Goal: Task Accomplishment & Management: Manage account settings

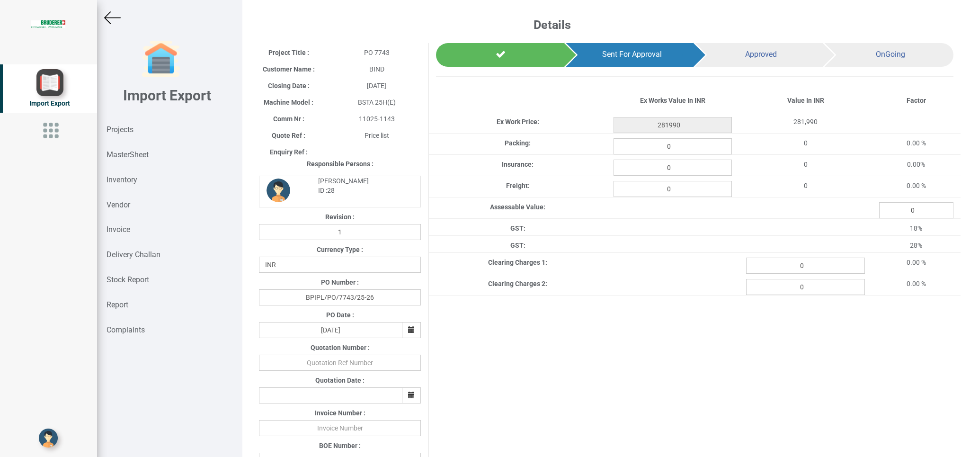
select select "INR"
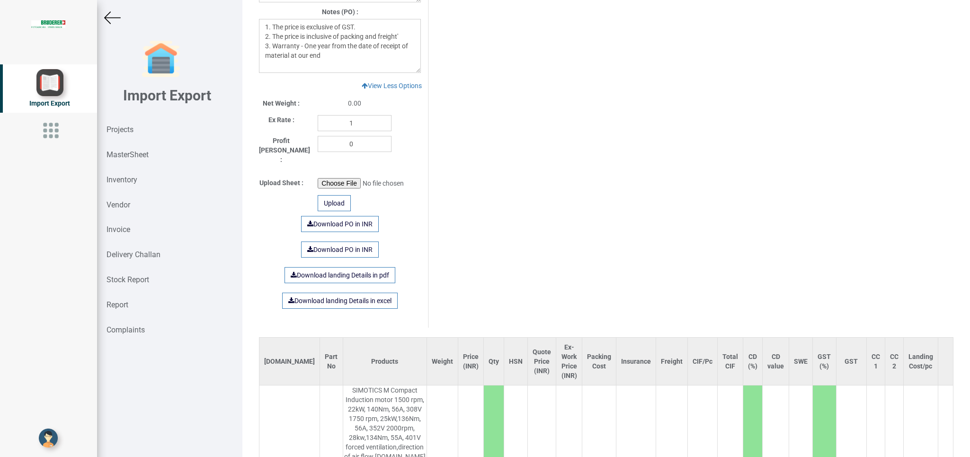
drag, startPoint x: 127, startPoint y: 159, endPoint x: 970, endPoint y: 84, distance: 845.6
click at [129, 160] on div "MasterSheet" at bounding box center [169, 155] width 145 height 25
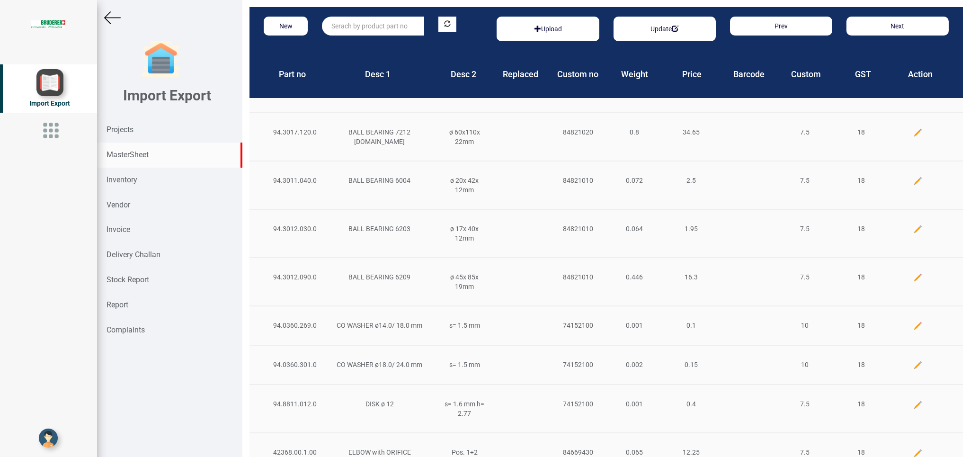
click at [379, 21] on input "text" at bounding box center [373, 26] width 102 height 19
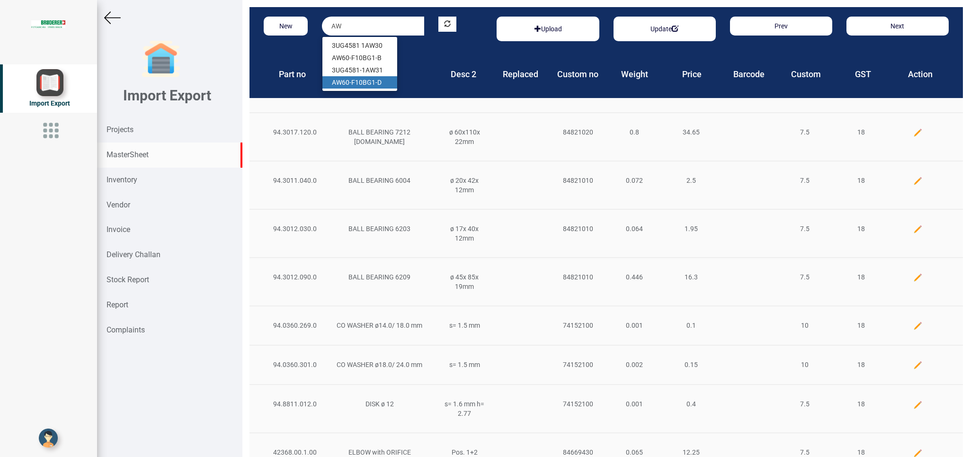
click at [366, 82] on link "AW 60-F10BG1-D" at bounding box center [359, 82] width 75 height 12
type input "AW60-F10BG1-D"
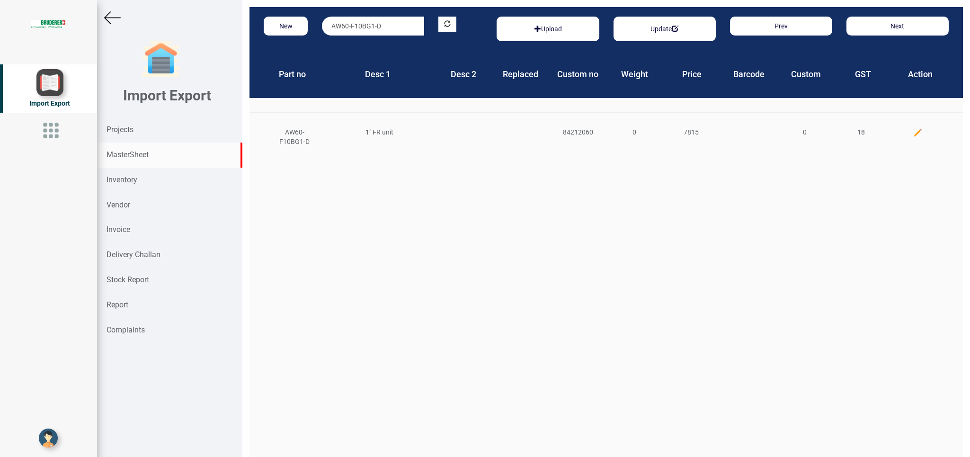
click at [912, 134] on div at bounding box center [918, 132] width 57 height 10
click at [913, 128] on img at bounding box center [917, 132] width 9 height 9
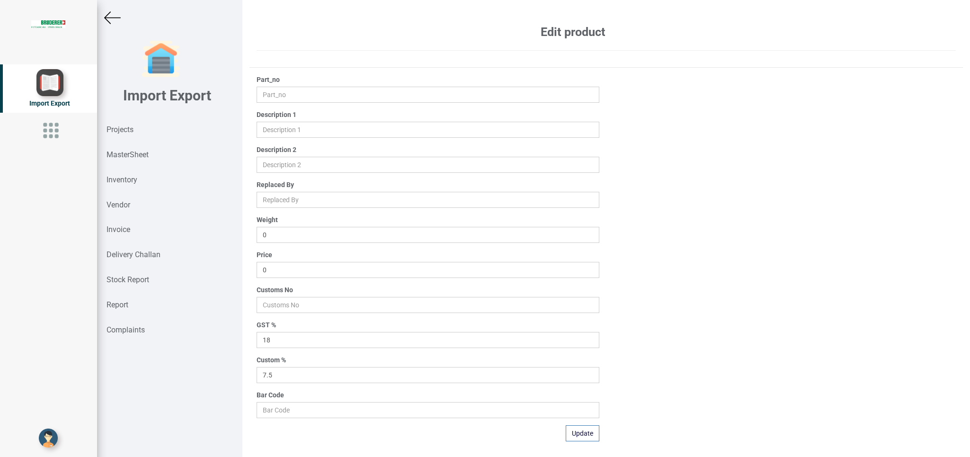
type input "AW60-F10BG1-D"
type input "1" FR unit"
type input "7815"
type input "84212060"
type input "0"
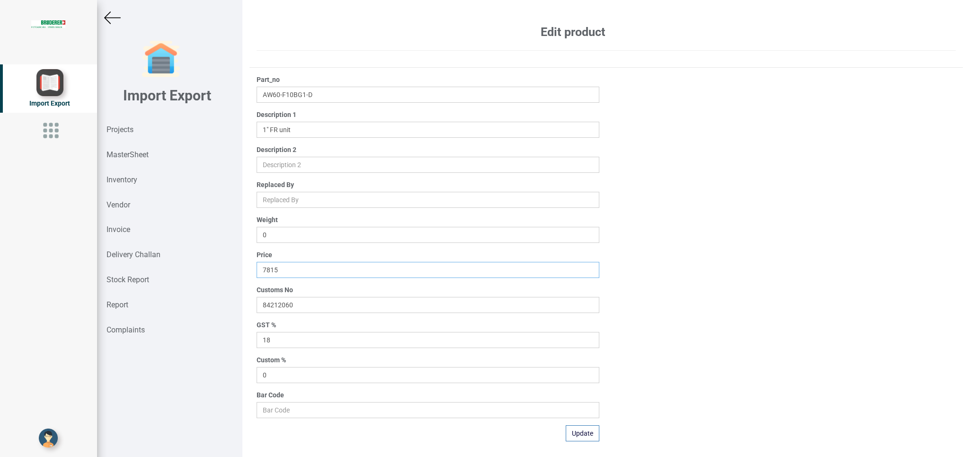
drag, startPoint x: 298, startPoint y: 271, endPoint x: 161, endPoint y: 267, distance: 137.8
click at [257, 267] on input "7815" at bounding box center [428, 270] width 342 height 16
type input "7424.25"
click at [575, 434] on button "Update" at bounding box center [583, 433] width 34 height 16
click at [108, 15] on img at bounding box center [112, 17] width 17 height 17
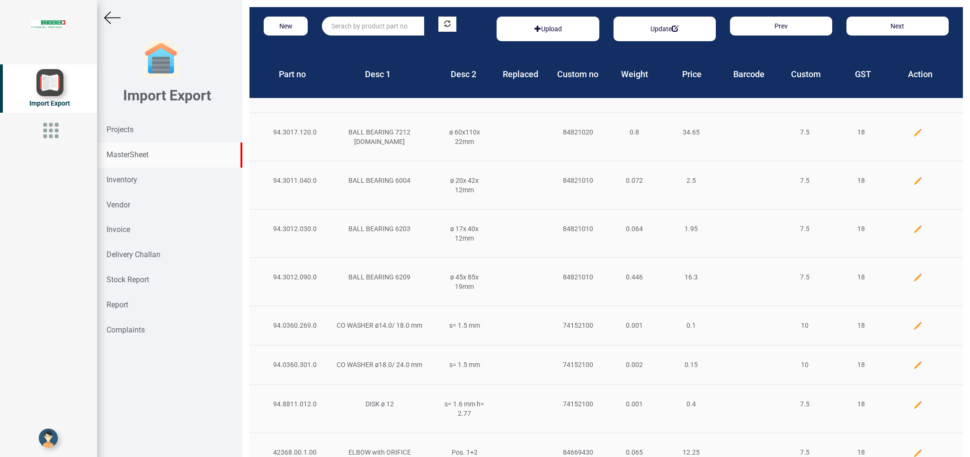
click at [355, 26] on input "text" at bounding box center [373, 26] width 102 height 19
click at [364, 49] on link "AL60 -F10B-A" at bounding box center [359, 45] width 75 height 12
type input "AL60-F10B-A"
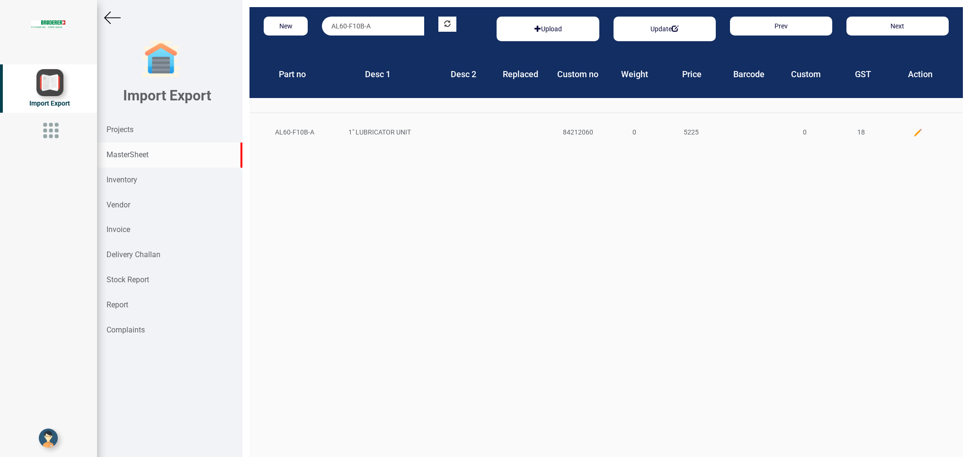
click at [913, 133] on img at bounding box center [917, 132] width 9 height 9
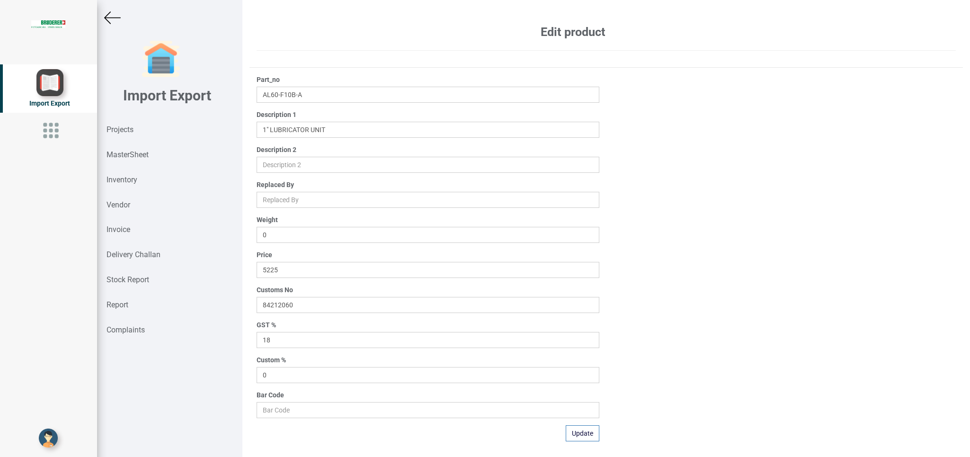
drag, startPoint x: 314, startPoint y: 261, endPoint x: 310, endPoint y: 265, distance: 5.7
click at [312, 261] on div "Price 5225" at bounding box center [428, 264] width 342 height 28
drag, startPoint x: 307, startPoint y: 272, endPoint x: 141, endPoint y: 278, distance: 166.3
click at [257, 278] on input "5225" at bounding box center [428, 270] width 342 height 16
type input "4963.75"
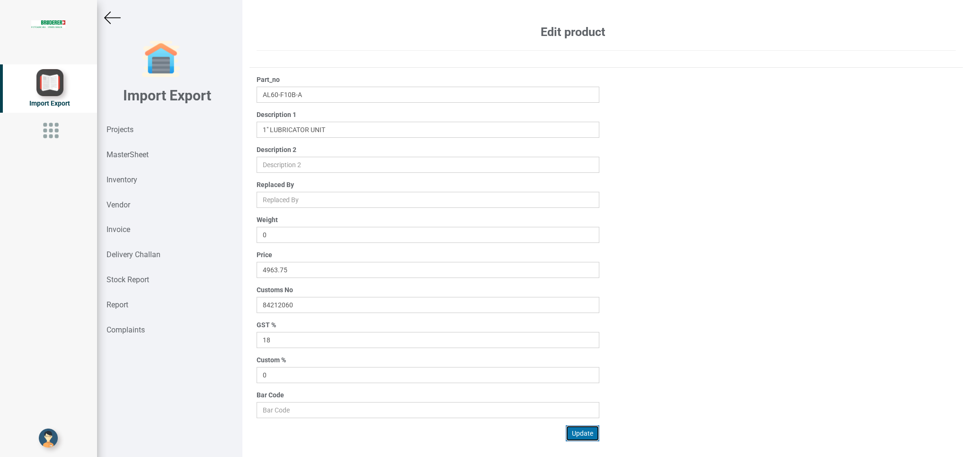
click at [583, 437] on button "Update" at bounding box center [583, 433] width 34 height 16
click at [106, 18] on img at bounding box center [112, 17] width 17 height 17
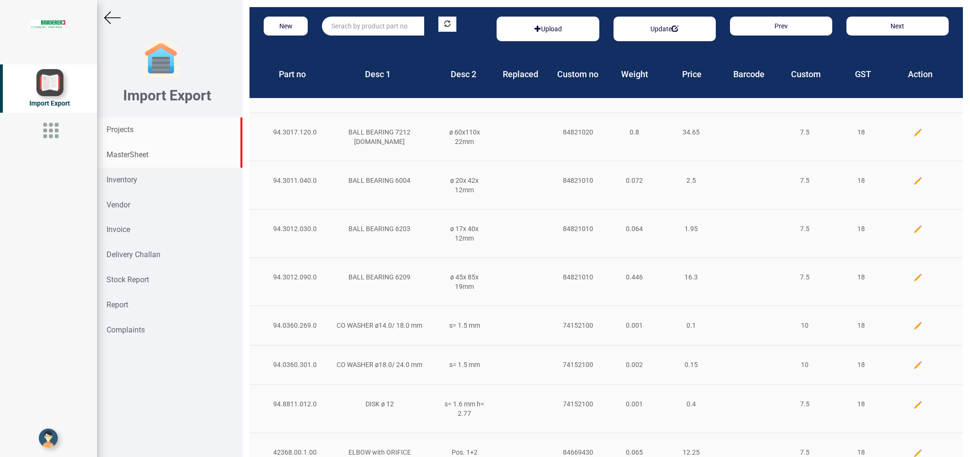
click at [126, 136] on div "Projects" at bounding box center [169, 129] width 145 height 25
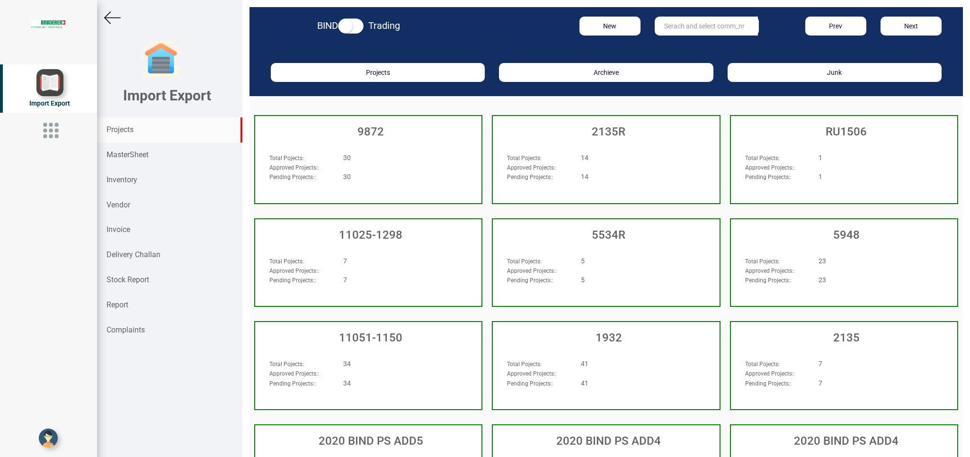
click at [602, 322] on div "1932" at bounding box center [606, 335] width 226 height 27
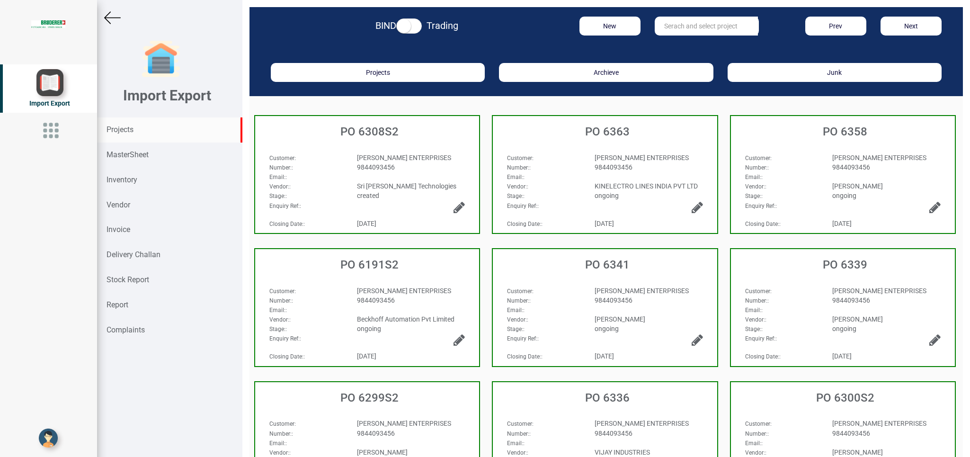
click at [123, 134] on strong "Projects" at bounding box center [120, 129] width 27 height 9
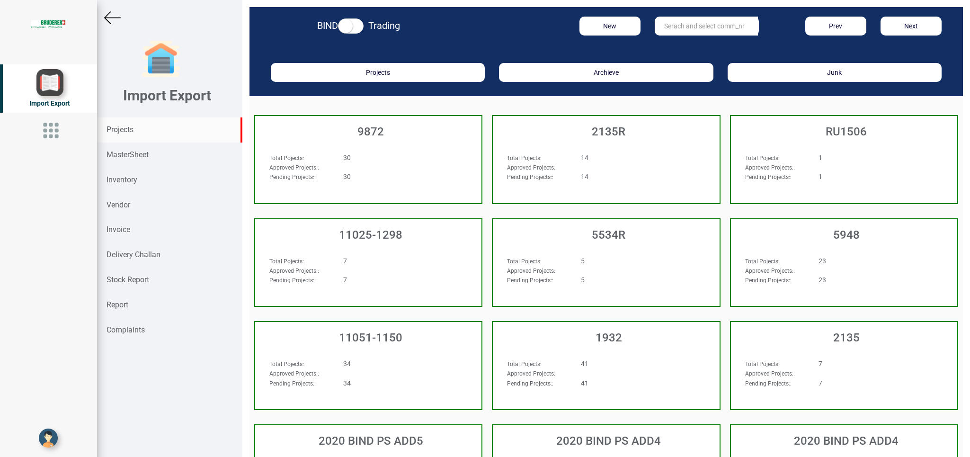
click at [121, 134] on strong "Projects" at bounding box center [120, 129] width 27 height 9
drag, startPoint x: 121, startPoint y: 134, endPoint x: 431, endPoint y: 123, distance: 310.8
click at [172, 139] on div "Projects" at bounding box center [169, 129] width 145 height 25
click at [681, 28] on input "text" at bounding box center [706, 26] width 103 height 19
type input "10412"
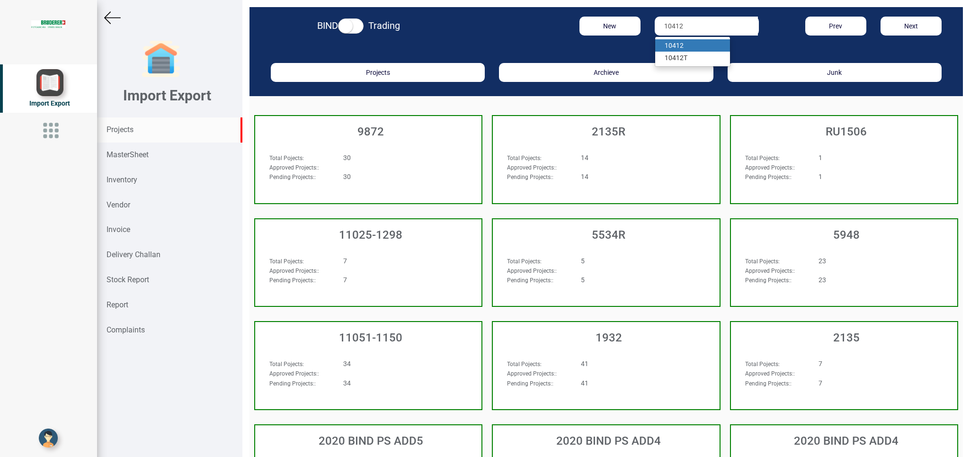
click at [673, 49] on strong "10412" at bounding box center [674, 46] width 19 height 8
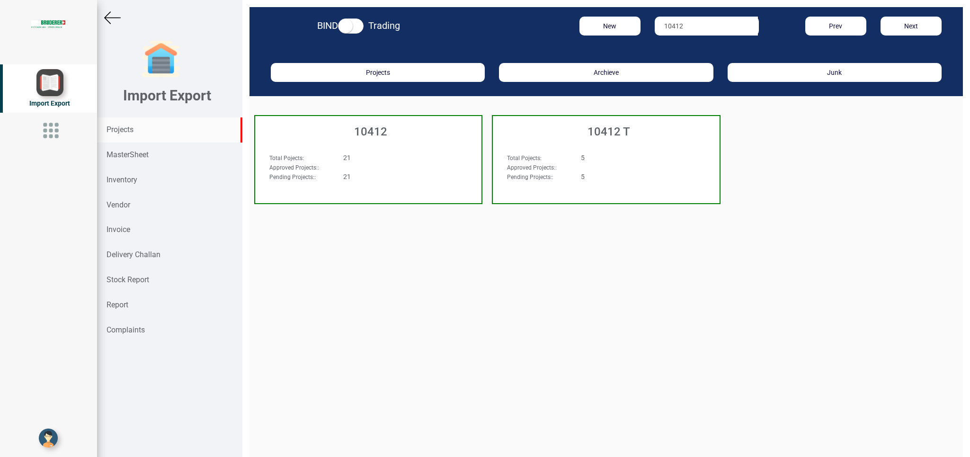
click at [404, 152] on div "Total Pojects : 21 Approved Projects: : Pending Projects: : 21" at bounding box center [368, 170] width 226 height 55
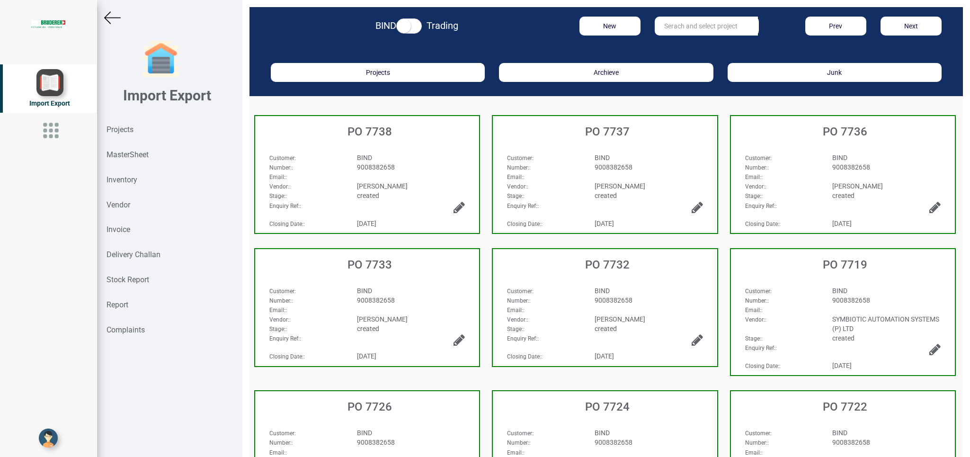
click at [439, 440] on div "9008382658" at bounding box center [411, 441] width 123 height 9
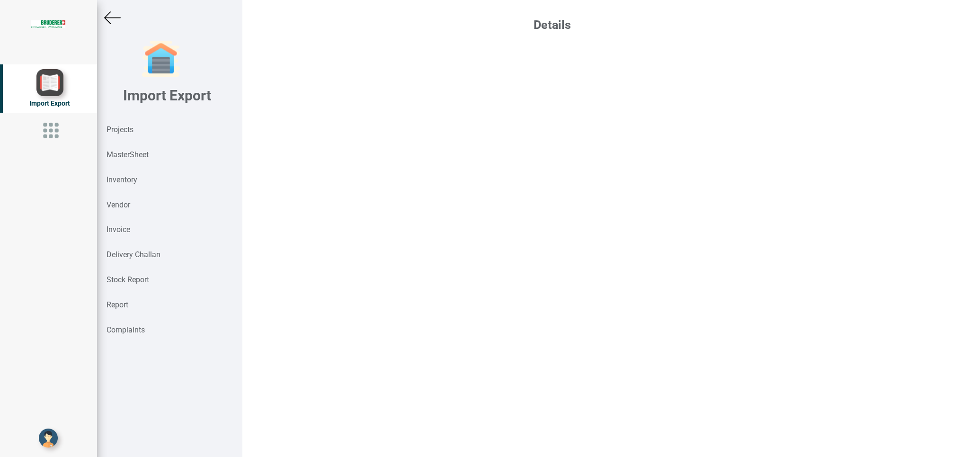
select select "INR"
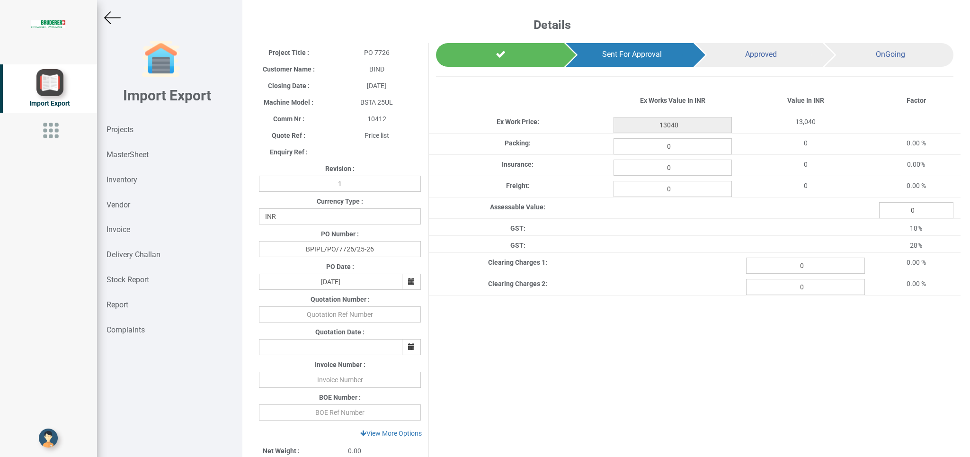
scroll to position [371, 0]
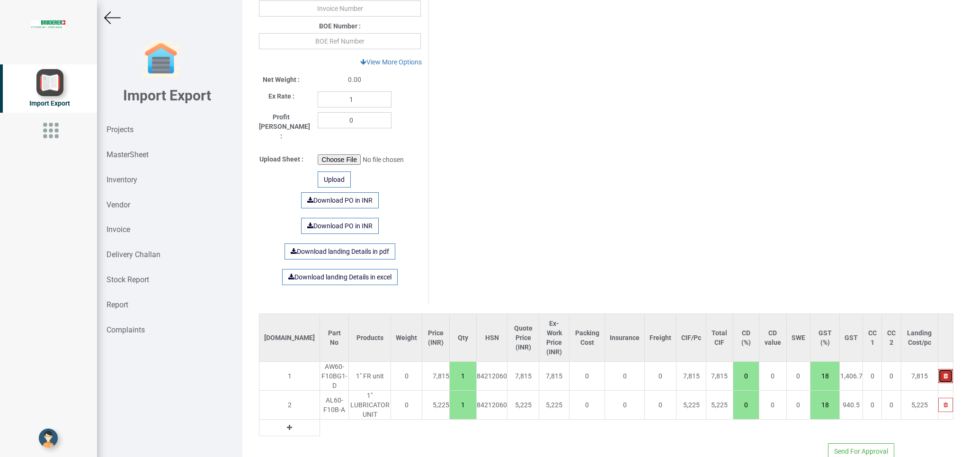
drag, startPoint x: 935, startPoint y: 359, endPoint x: 937, endPoint y: 393, distance: 34.2
click at [944, 373] on icon "button" at bounding box center [946, 376] width 4 height 6
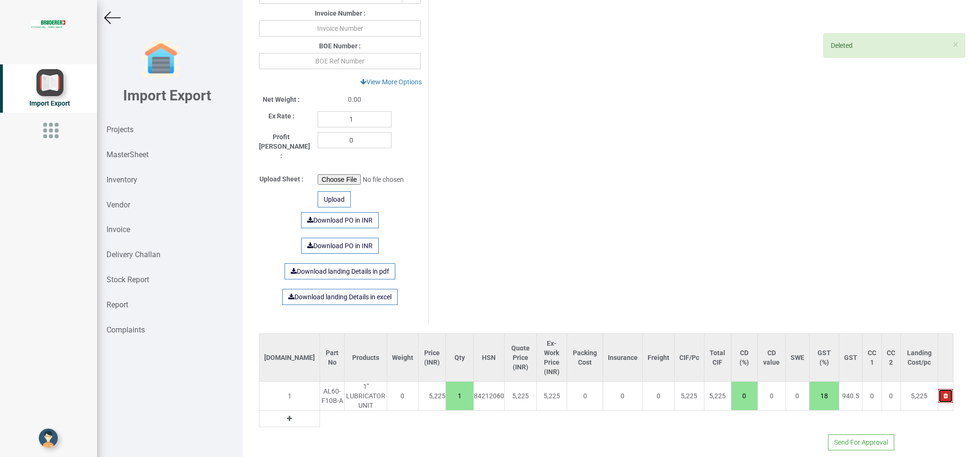
click at [938, 389] on button "button" at bounding box center [945, 396] width 15 height 14
type input "0"
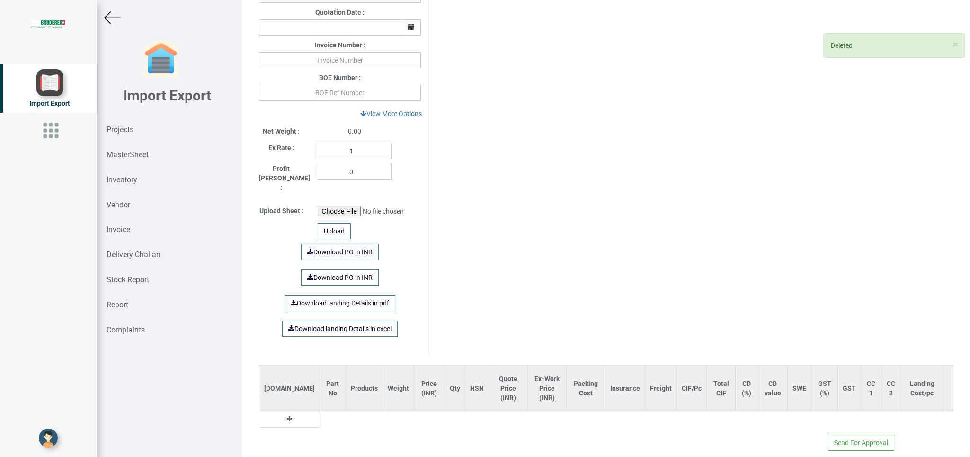
click at [284, 414] on button at bounding box center [289, 419] width 11 height 10
click at [320, 413] on input "text" at bounding box center [336, 421] width 32 height 16
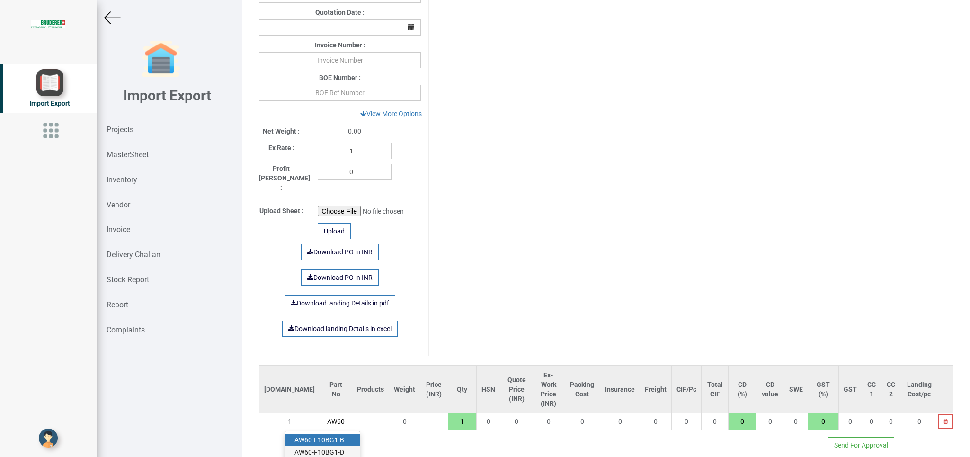
type input "AW60"
click at [343, 446] on link "AW60 -F10BG1-D" at bounding box center [322, 452] width 75 height 12
type input "7424.25"
type input "AW60-F10BG1-D"
type input "18"
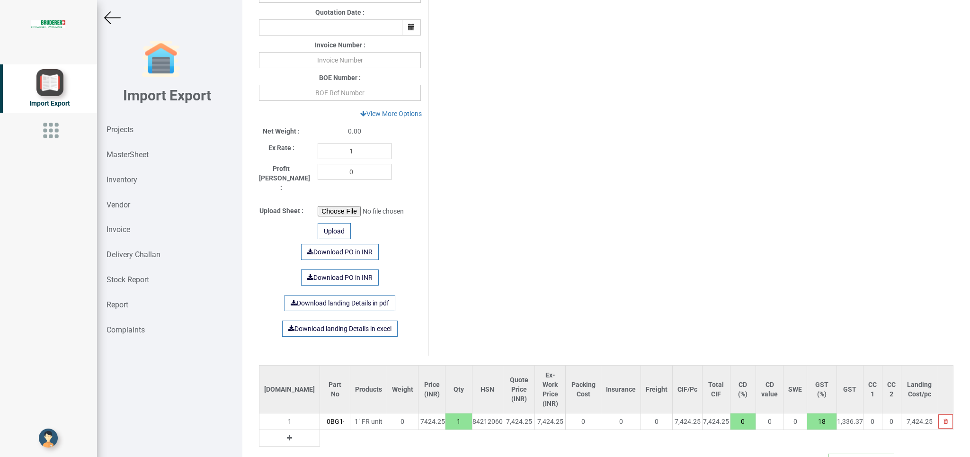
scroll to position [339, 0]
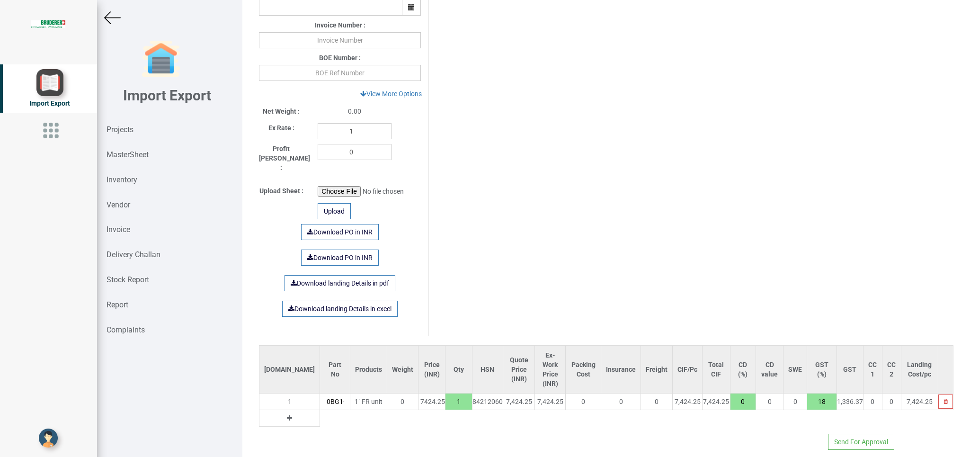
click at [287, 415] on icon at bounding box center [289, 418] width 5 height 7
click at [320, 410] on input "text" at bounding box center [335, 418] width 30 height 16
type input "AL60"
click at [311, 431] on link "AL60 -F10B-A" at bounding box center [322, 437] width 75 height 12
type input "12388"
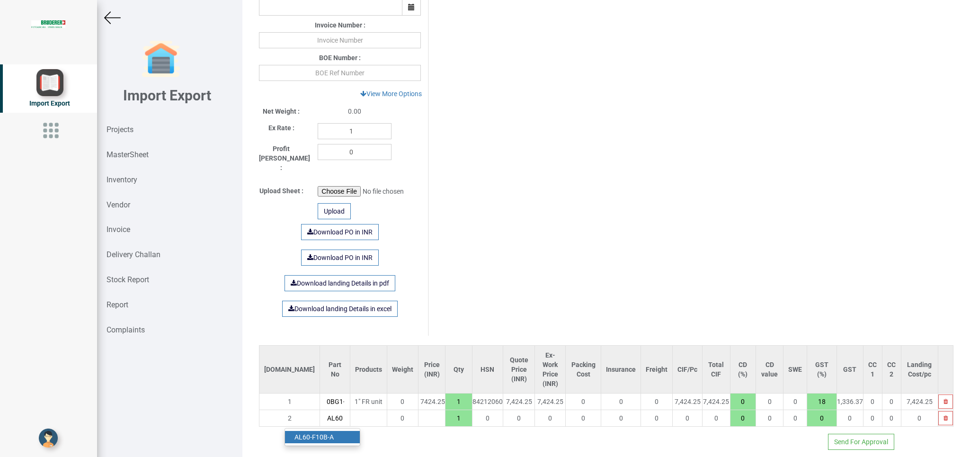
type input "AL60-F10B-A"
type input "18"
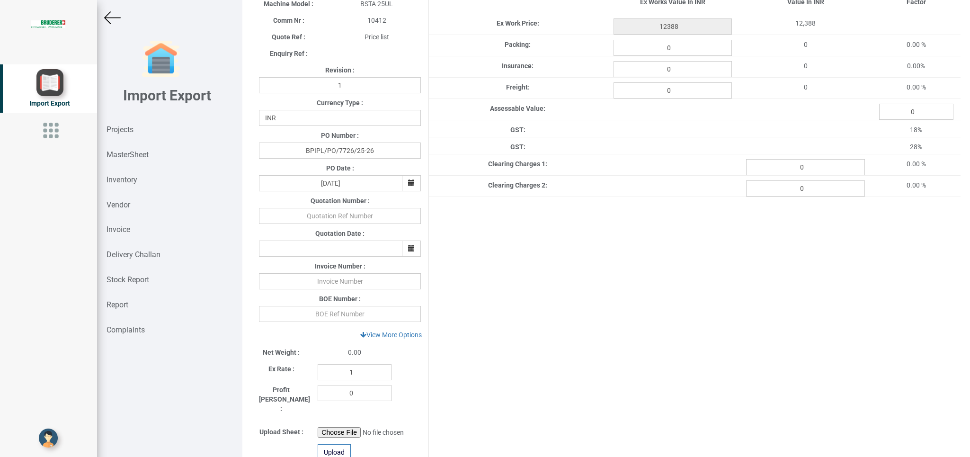
scroll to position [128, 0]
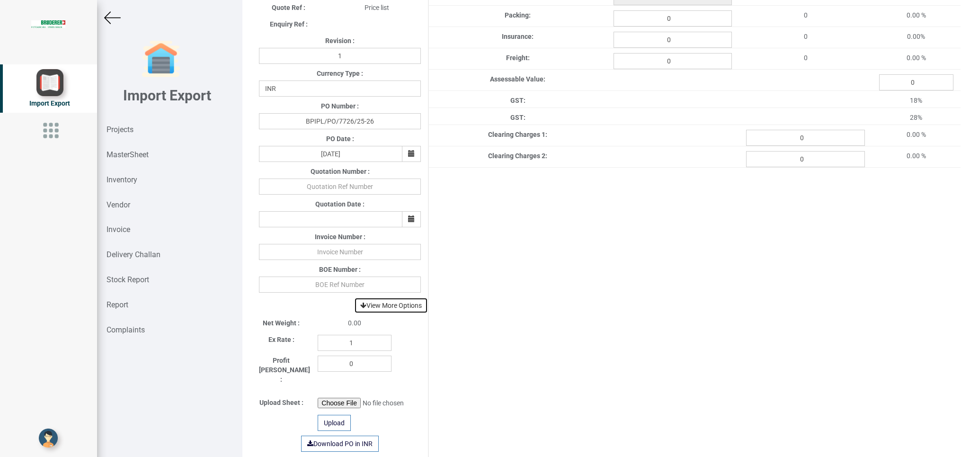
click at [405, 309] on link "View More Options" at bounding box center [391, 305] width 74 height 16
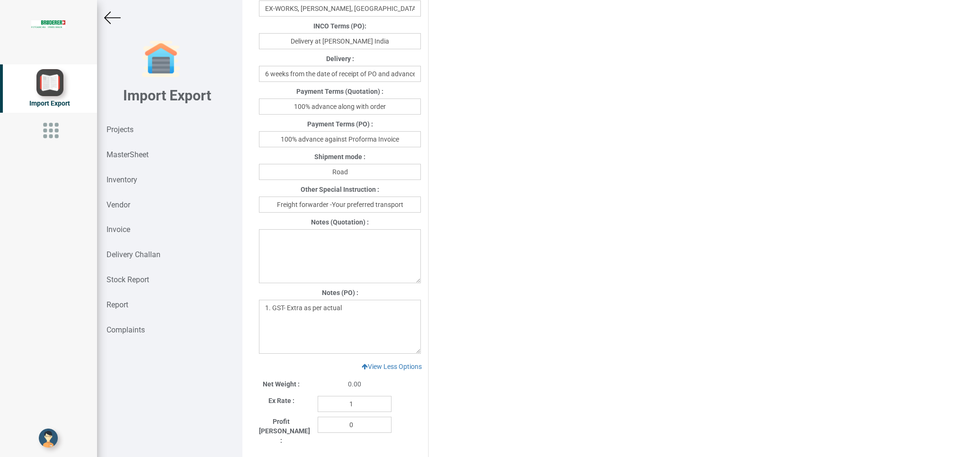
scroll to position [471, 0]
click at [364, 312] on textarea "1. GST- Extra as per actual" at bounding box center [340, 325] width 162 height 54
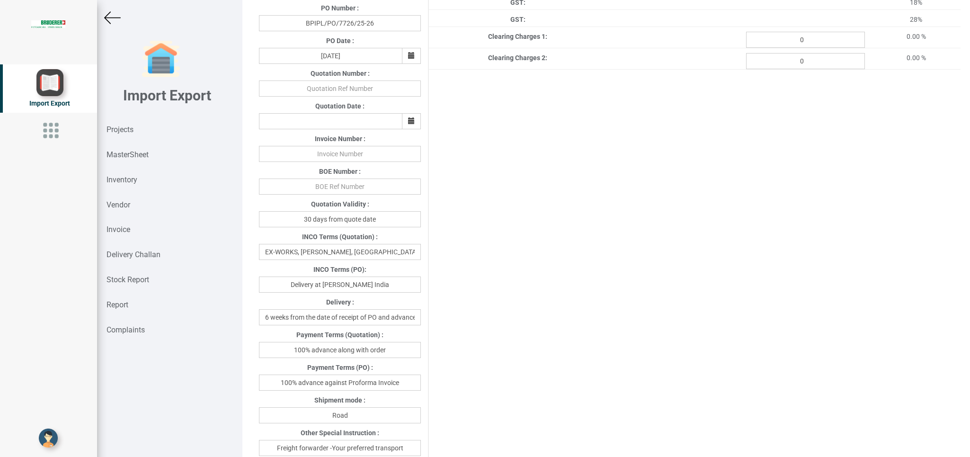
scroll to position [0, 0]
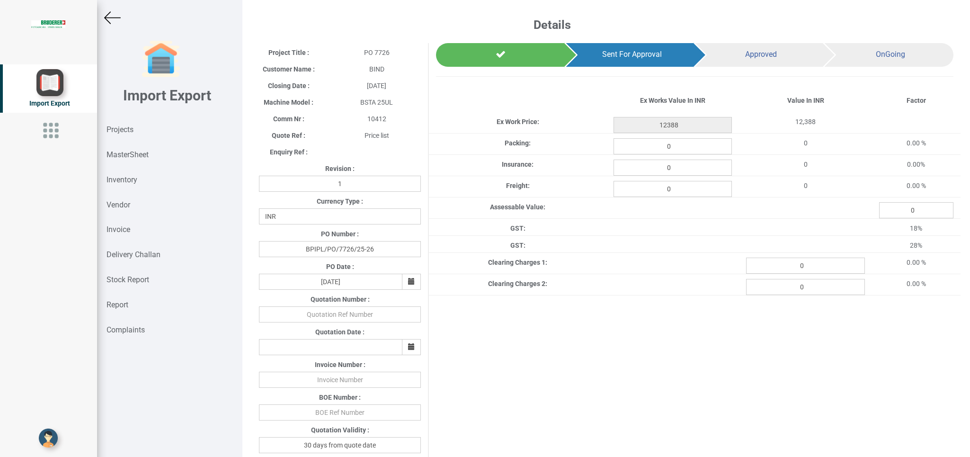
type textarea "1. GST- Extra as per actual 2. Freight- Extra"
click at [115, 19] on img at bounding box center [112, 17] width 17 height 17
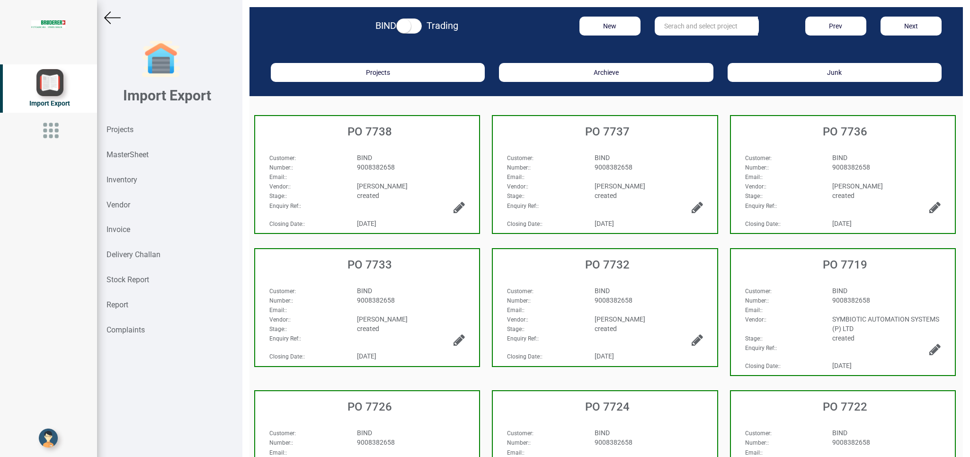
click at [417, 428] on div "BIND" at bounding box center [411, 432] width 123 height 9
select select "INR"
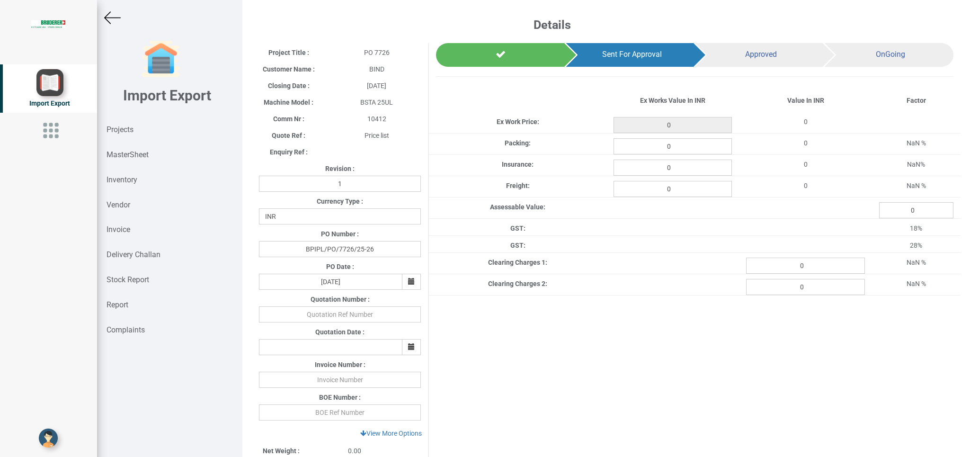
type input "12388"
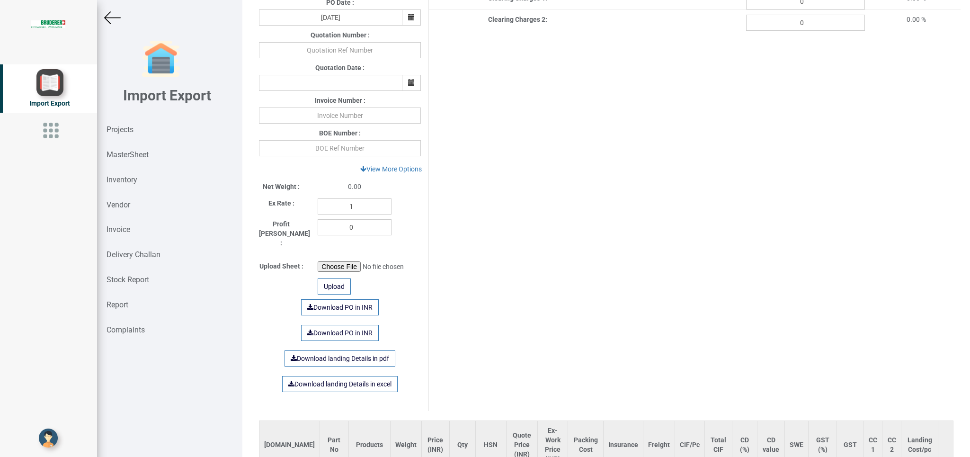
scroll to position [381, 0]
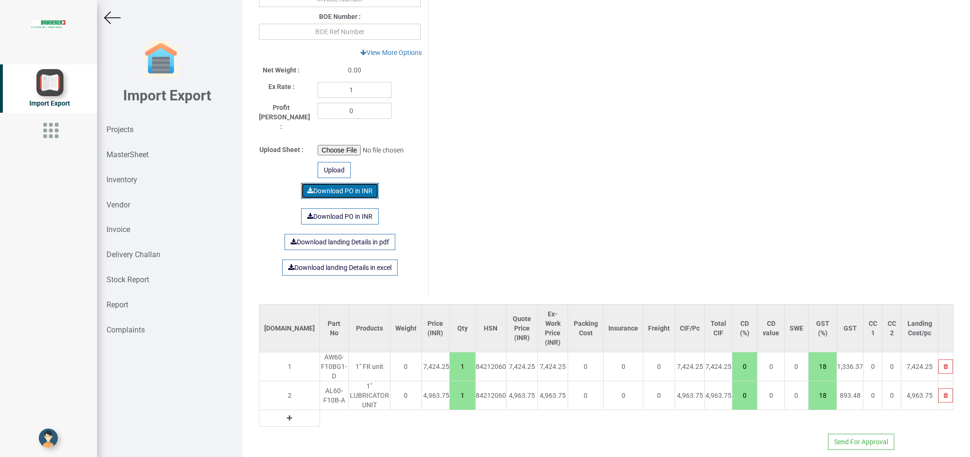
drag, startPoint x: 341, startPoint y: 181, endPoint x: 325, endPoint y: 185, distance: 16.0
click at [340, 183] on link "Download PO in INR" at bounding box center [340, 191] width 78 height 16
click at [125, 21] on div at bounding box center [169, 17] width 145 height 17
click at [137, 125] on div "Projects" at bounding box center [169, 129] width 145 height 25
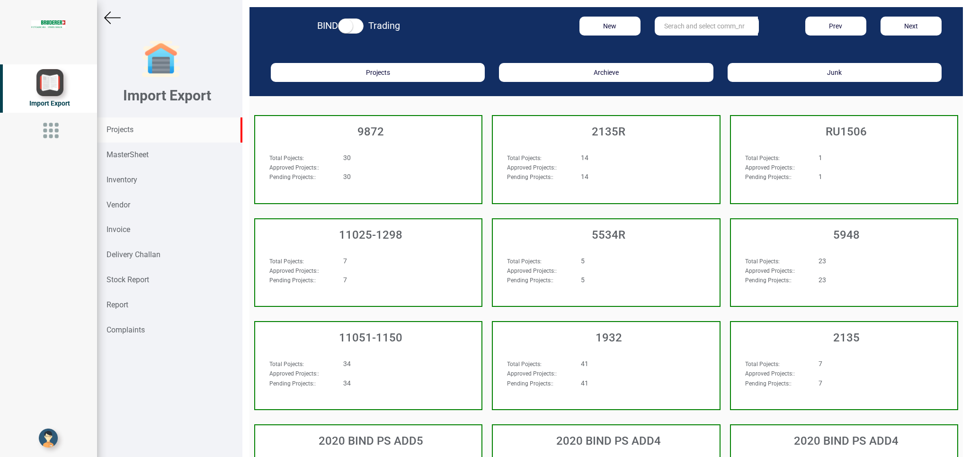
click at [670, 28] on input "text" at bounding box center [706, 26] width 103 height 19
click at [686, 52] on ul "11026 -1012" at bounding box center [693, 45] width 76 height 18
drag, startPoint x: 690, startPoint y: 29, endPoint x: 567, endPoint y: 27, distance: 123.1
click at [655, 27] on input "11026" at bounding box center [706, 26] width 103 height 19
click at [699, 46] on link "11026 -1012" at bounding box center [692, 45] width 75 height 12
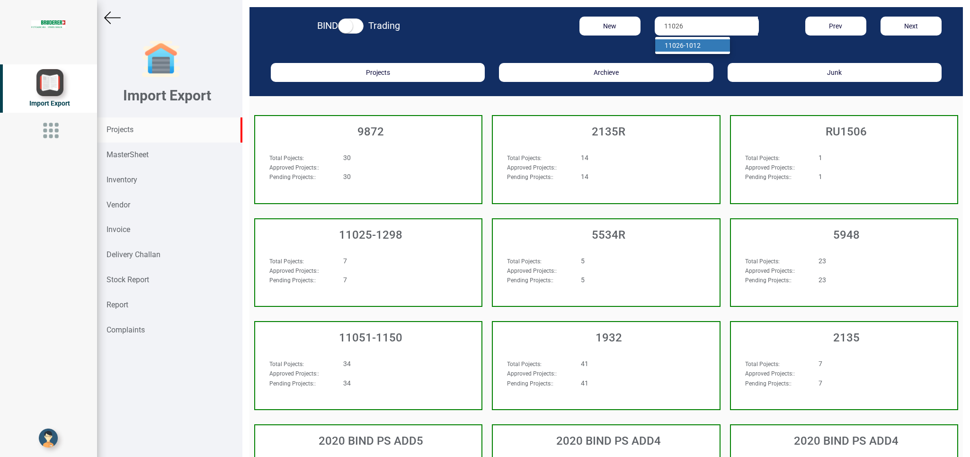
type input "11026-1012"
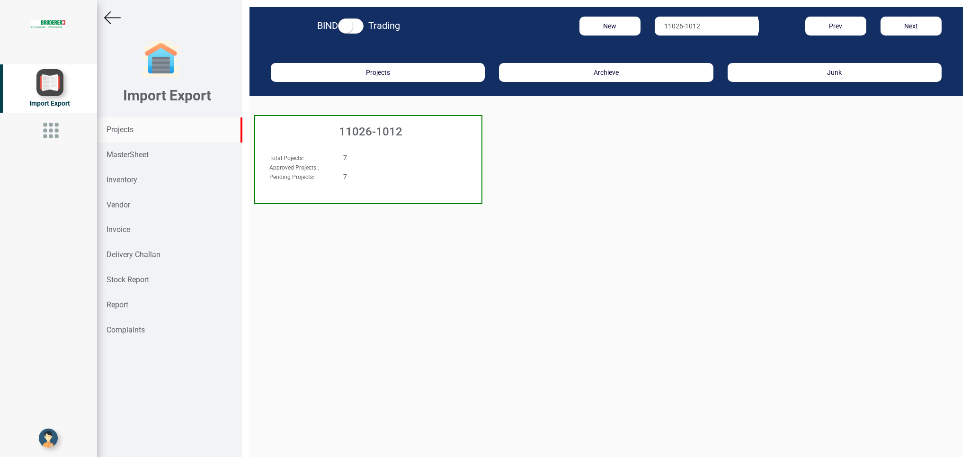
click at [393, 158] on div "7" at bounding box center [387, 157] width 103 height 9
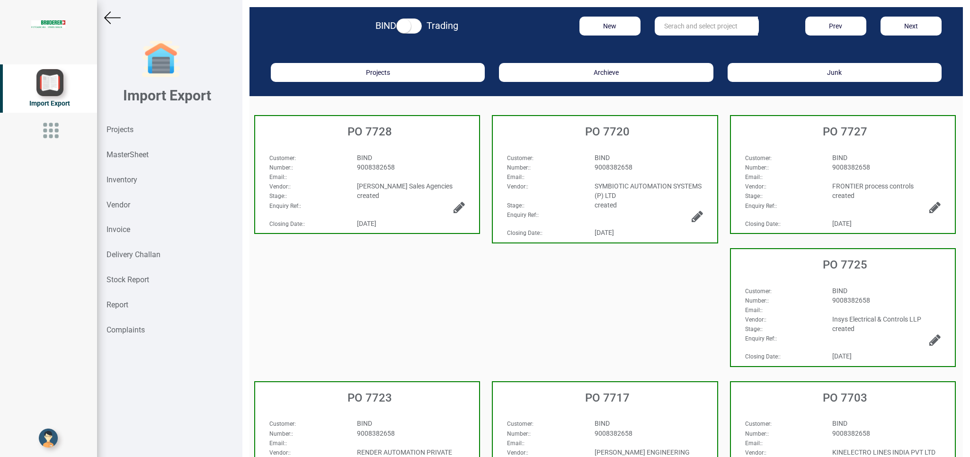
click at [437, 165] on div "9008382658" at bounding box center [411, 166] width 123 height 9
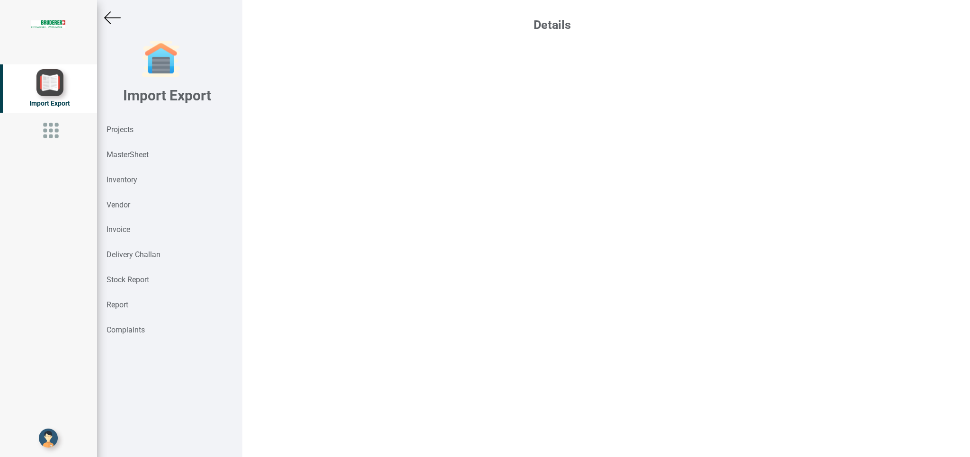
select select "INR"
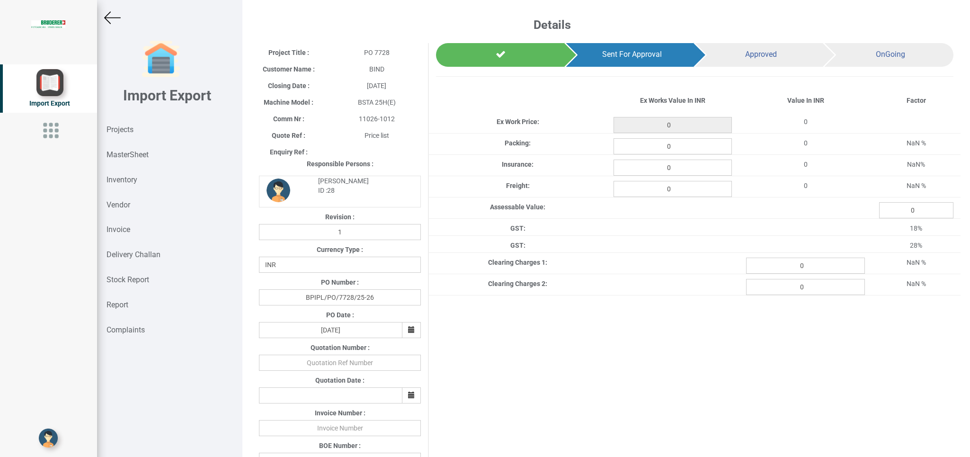
type input "139234.24"
click at [117, 19] on img at bounding box center [112, 17] width 17 height 17
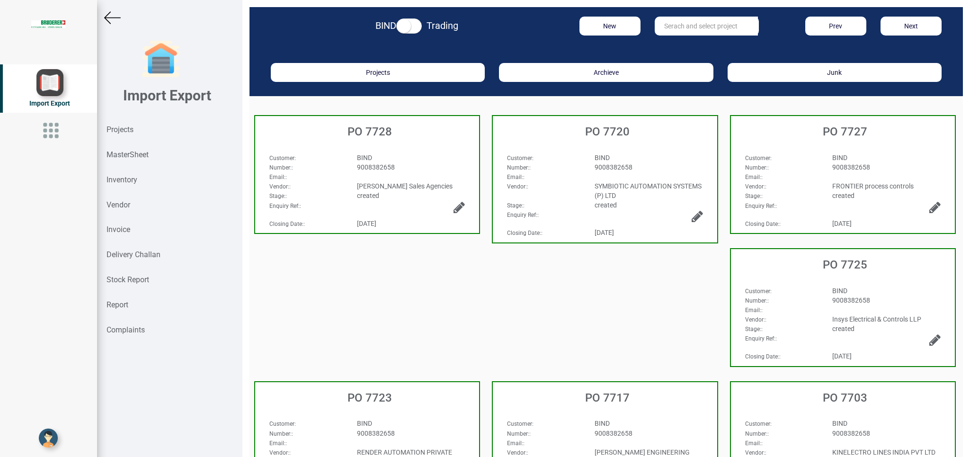
click at [881, 135] on h3 "PO 7727" at bounding box center [845, 131] width 219 height 12
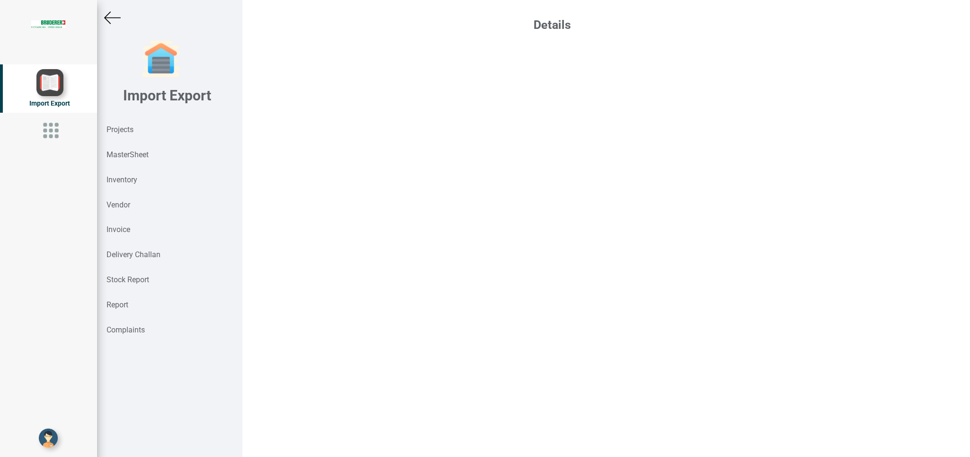
select select "INR"
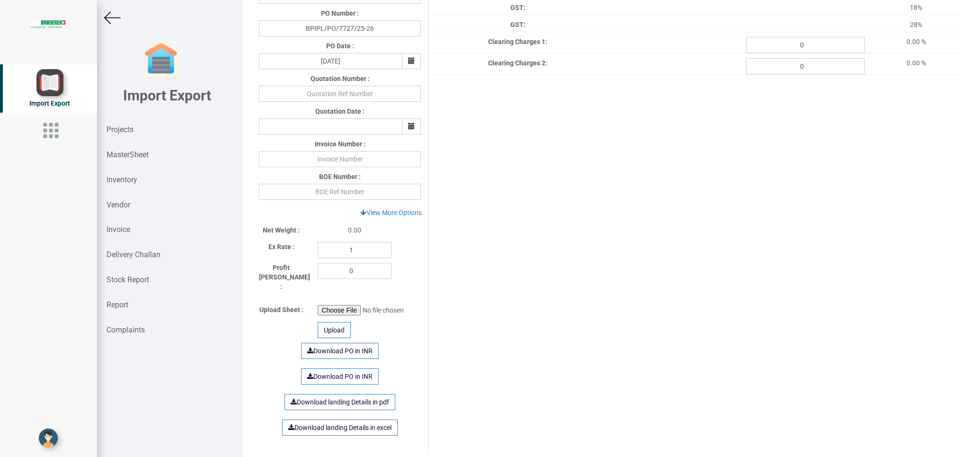
scroll to position [371, 0]
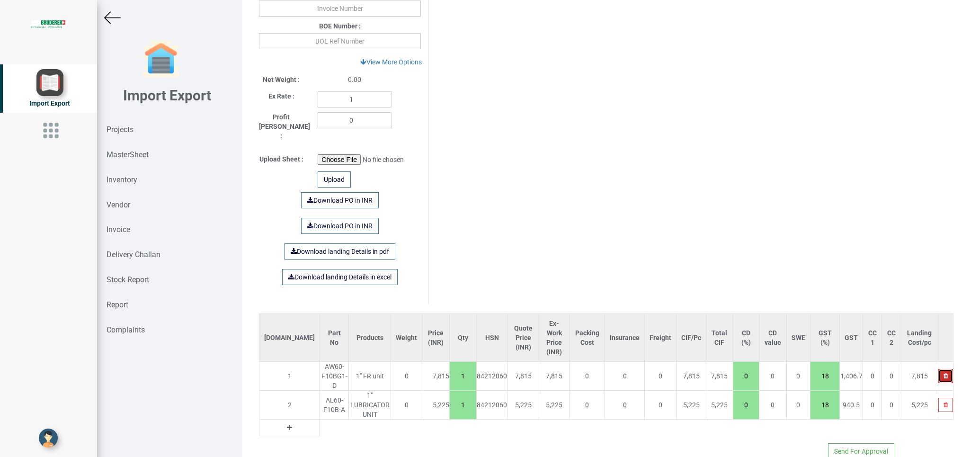
click at [938, 369] on button "button" at bounding box center [945, 376] width 15 height 14
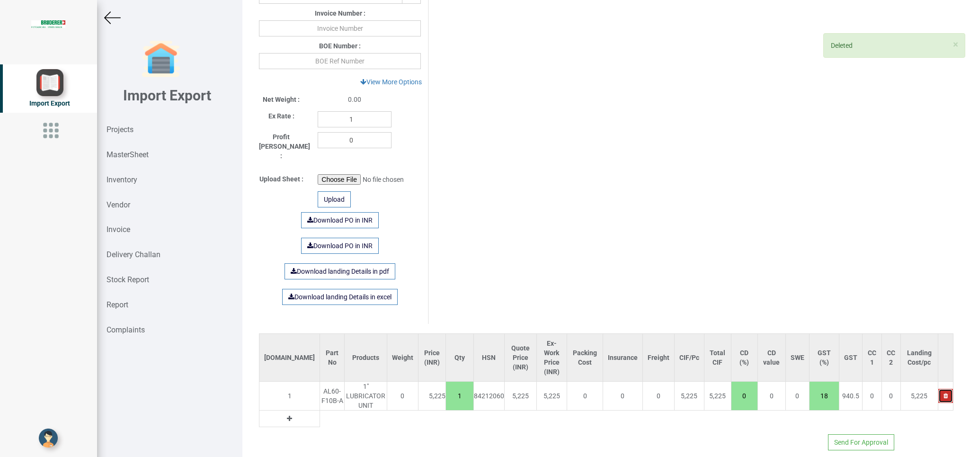
click at [944, 393] on icon "button" at bounding box center [946, 396] width 4 height 6
type input "0"
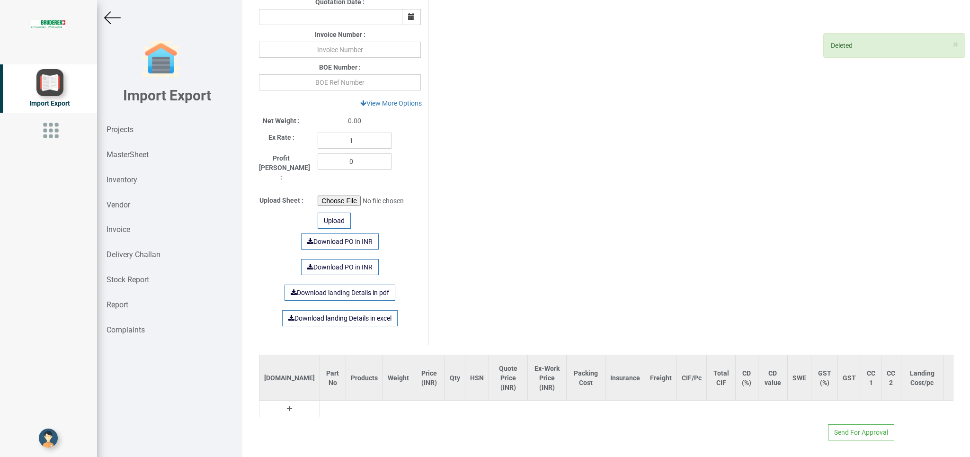
scroll to position [320, 0]
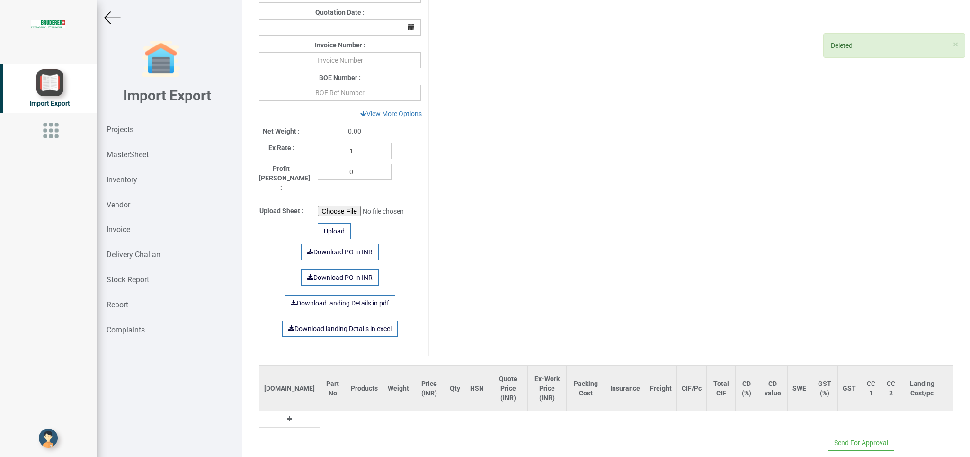
click at [287, 416] on icon at bounding box center [289, 419] width 5 height 7
click at [320, 413] on input "text" at bounding box center [336, 421] width 32 height 16
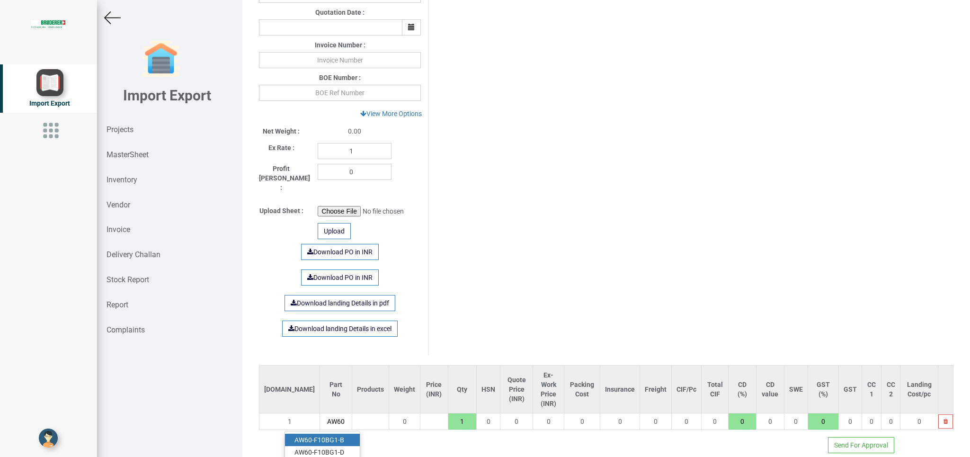
type input "AW60"
click at [325, 446] on link "AW60 -F10BG1-D" at bounding box center [322, 452] width 75 height 12
type input "7424.25"
type input "AW60-F10BG1-D"
type input "18"
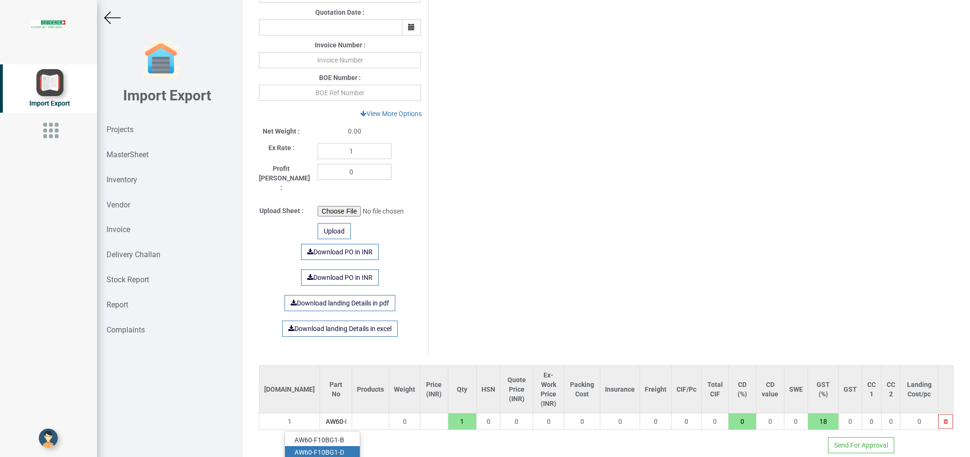
scroll to position [0, 26]
click at [265, 430] on td at bounding box center [289, 438] width 61 height 17
drag, startPoint x: 277, startPoint y: 426, endPoint x: 294, endPoint y: 427, distance: 17.6
click at [278, 430] on td at bounding box center [289, 438] width 61 height 17
click at [284, 433] on button at bounding box center [289, 438] width 11 height 10
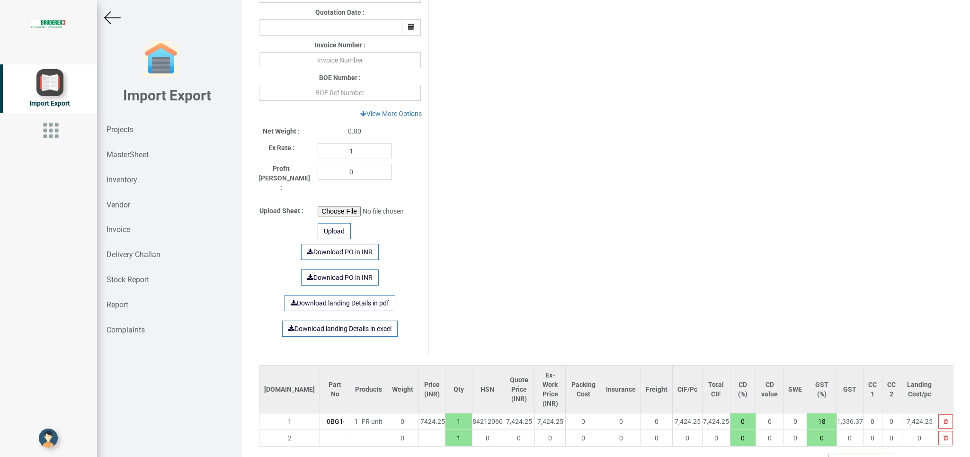
click at [320, 430] on input "text" at bounding box center [335, 438] width 30 height 16
type input "AL60"
click at [323, 451] on link "AL60 -F10B-A" at bounding box center [322, 457] width 75 height 12
type input "12388"
type input "AL60-F10B-A"
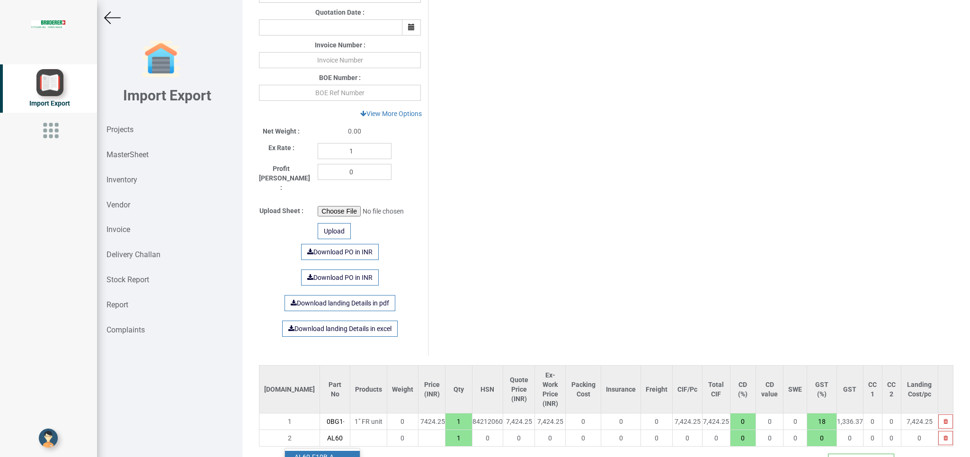
type input "18"
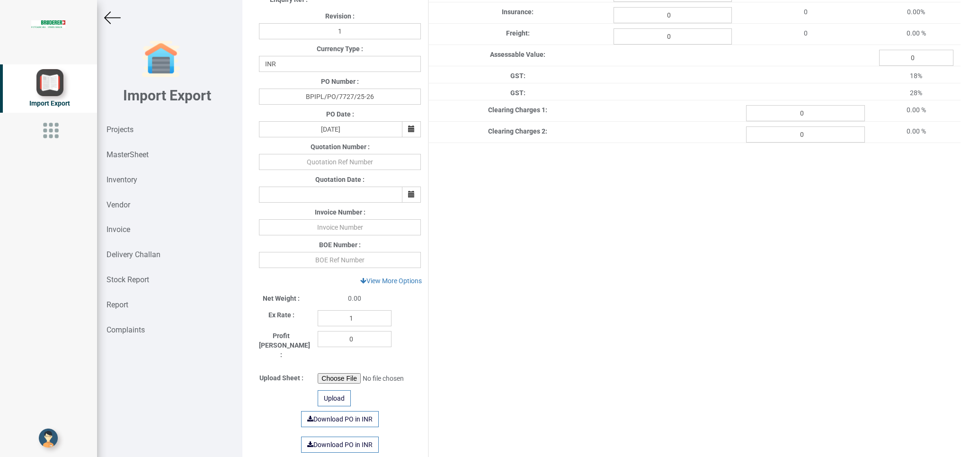
scroll to position [239, 0]
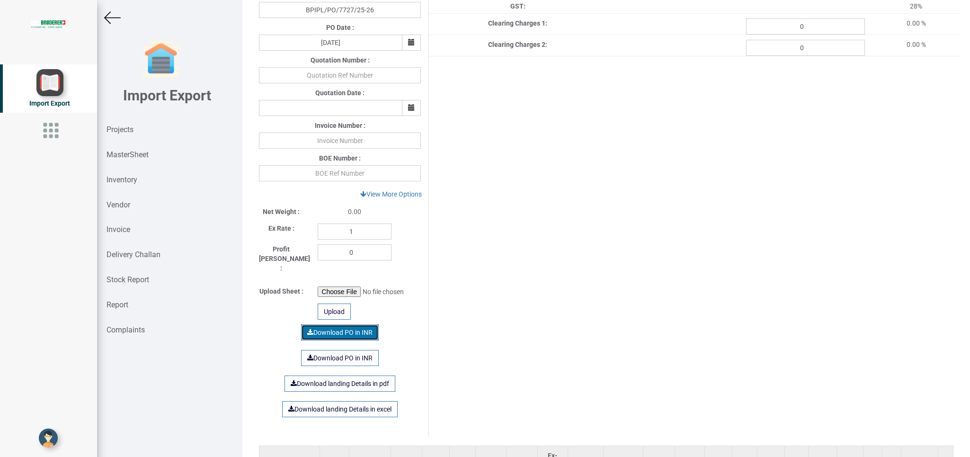
click at [339, 324] on link "Download PO in INR" at bounding box center [340, 332] width 78 height 16
